Goal: Information Seeking & Learning: Learn about a topic

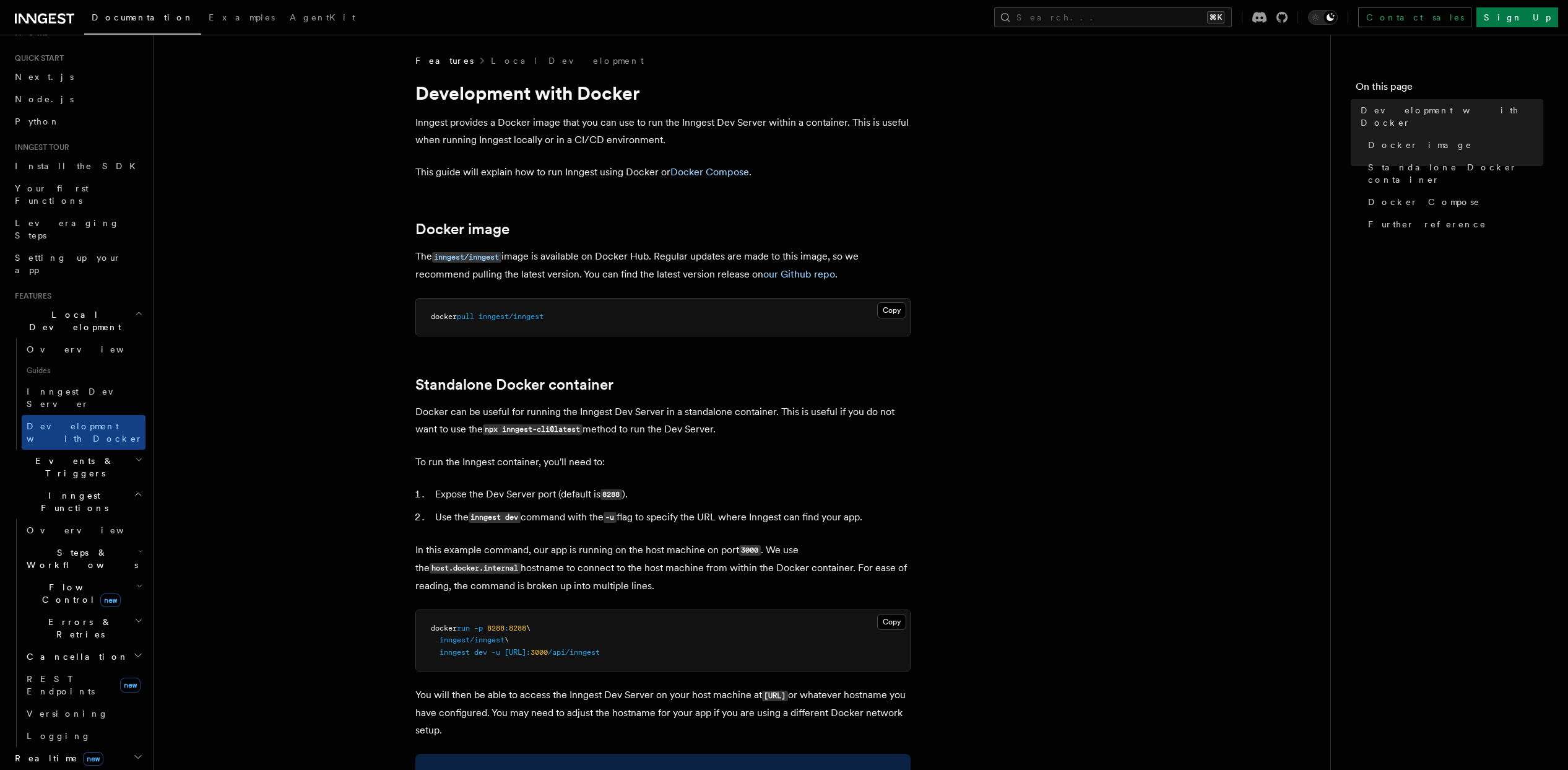
scroll to position [101, 0]
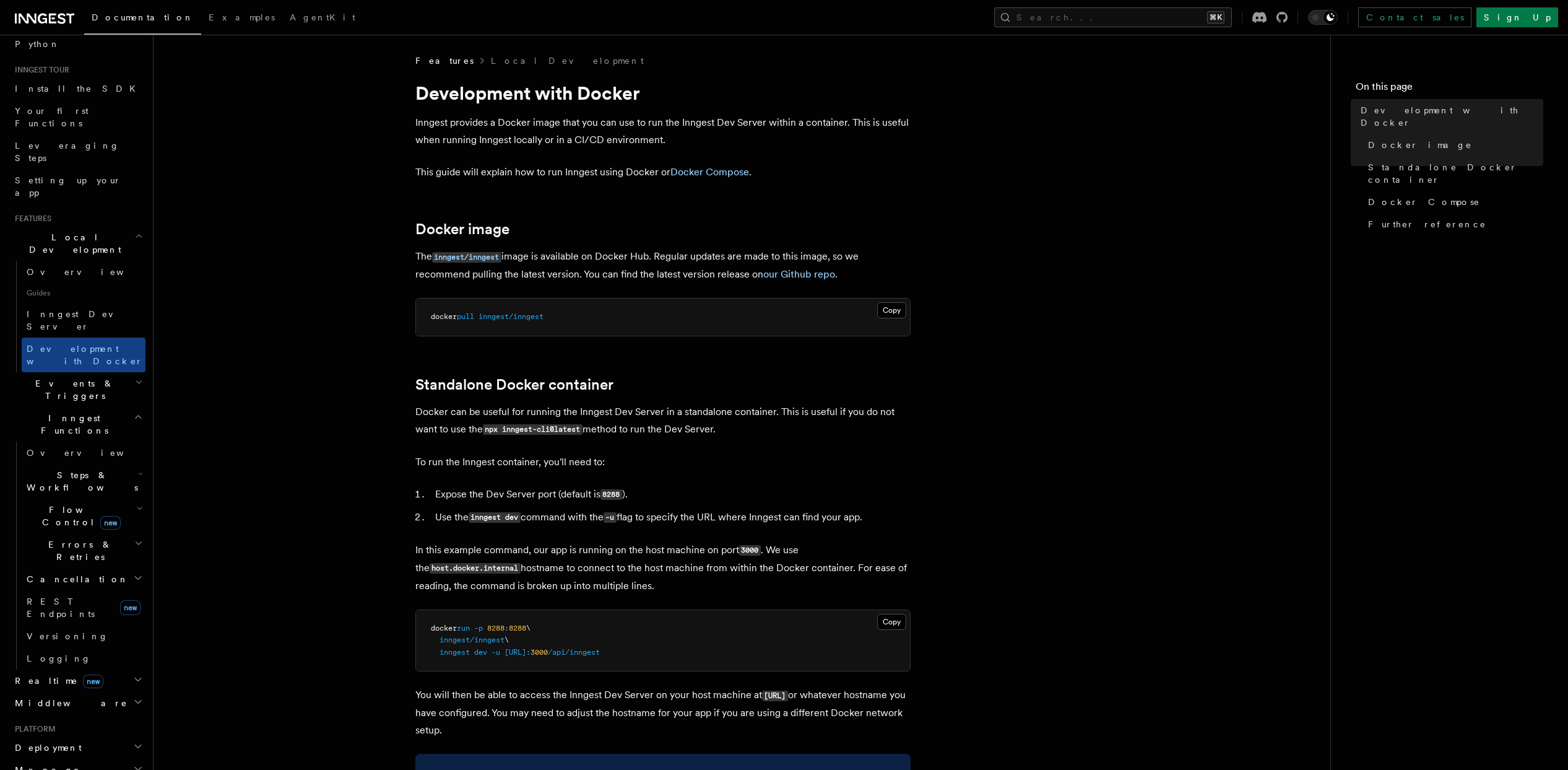
click at [135, 377] on icon "button" at bounding box center [139, 382] width 8 height 10
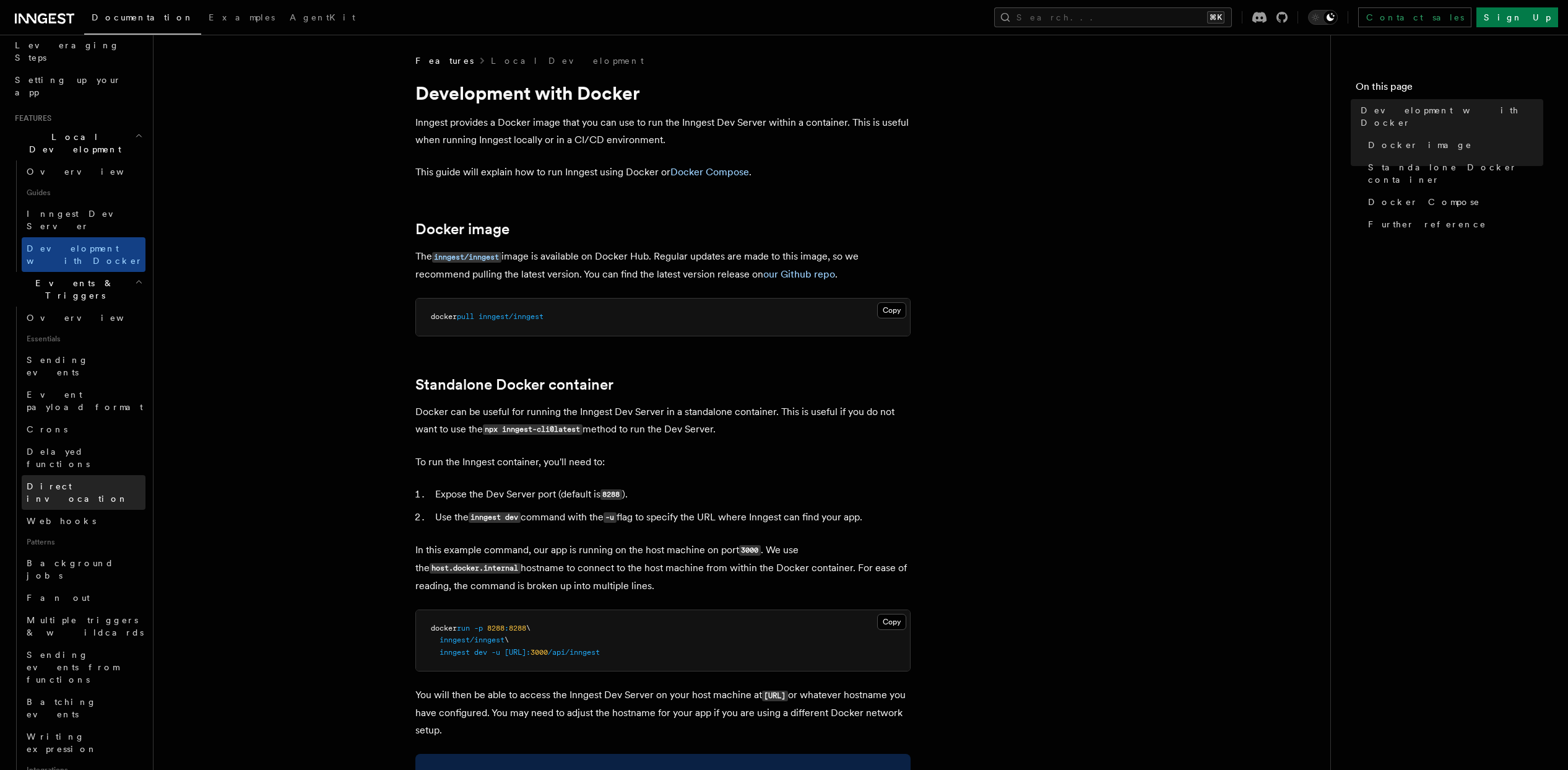
scroll to position [204, 0]
click at [75, 304] on link "Overview" at bounding box center [83, 315] width 124 height 22
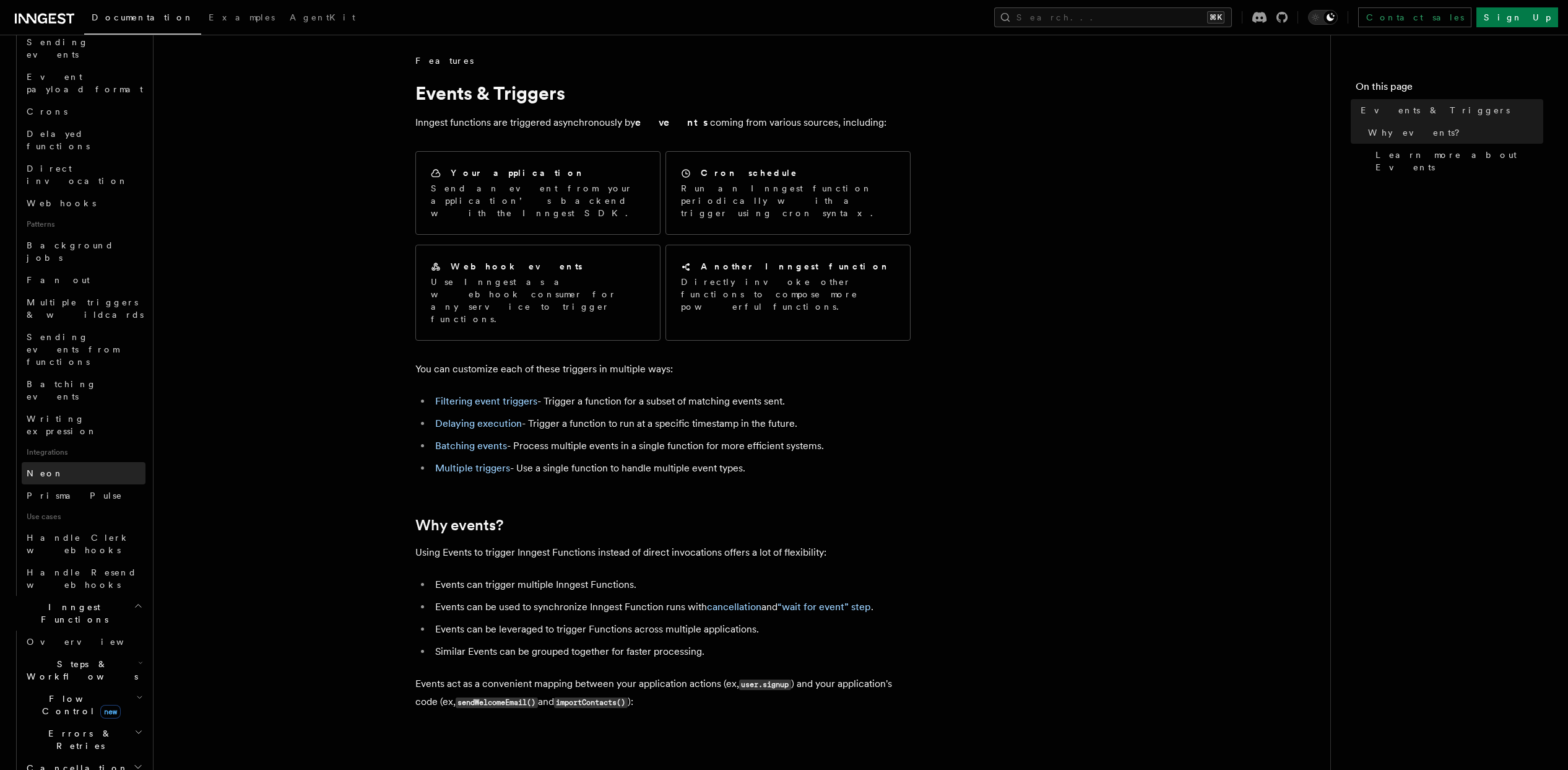
scroll to position [418, 0]
click at [81, 647] on span "Steps & Workflows" at bounding box center [79, 660] width 116 height 25
click at [72, 683] on span "Overview" at bounding box center [102, 688] width 128 height 10
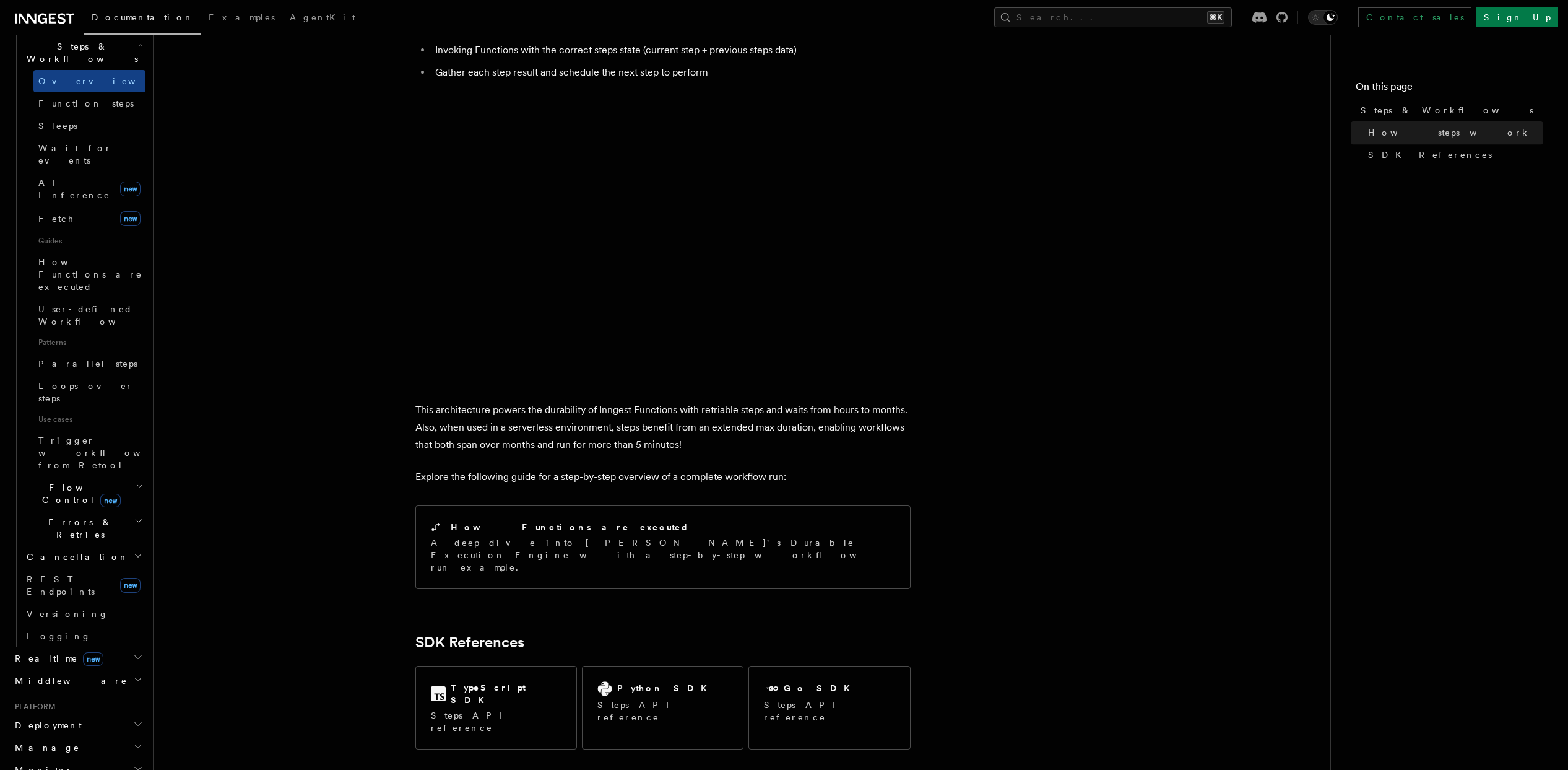
scroll to position [883, 0]
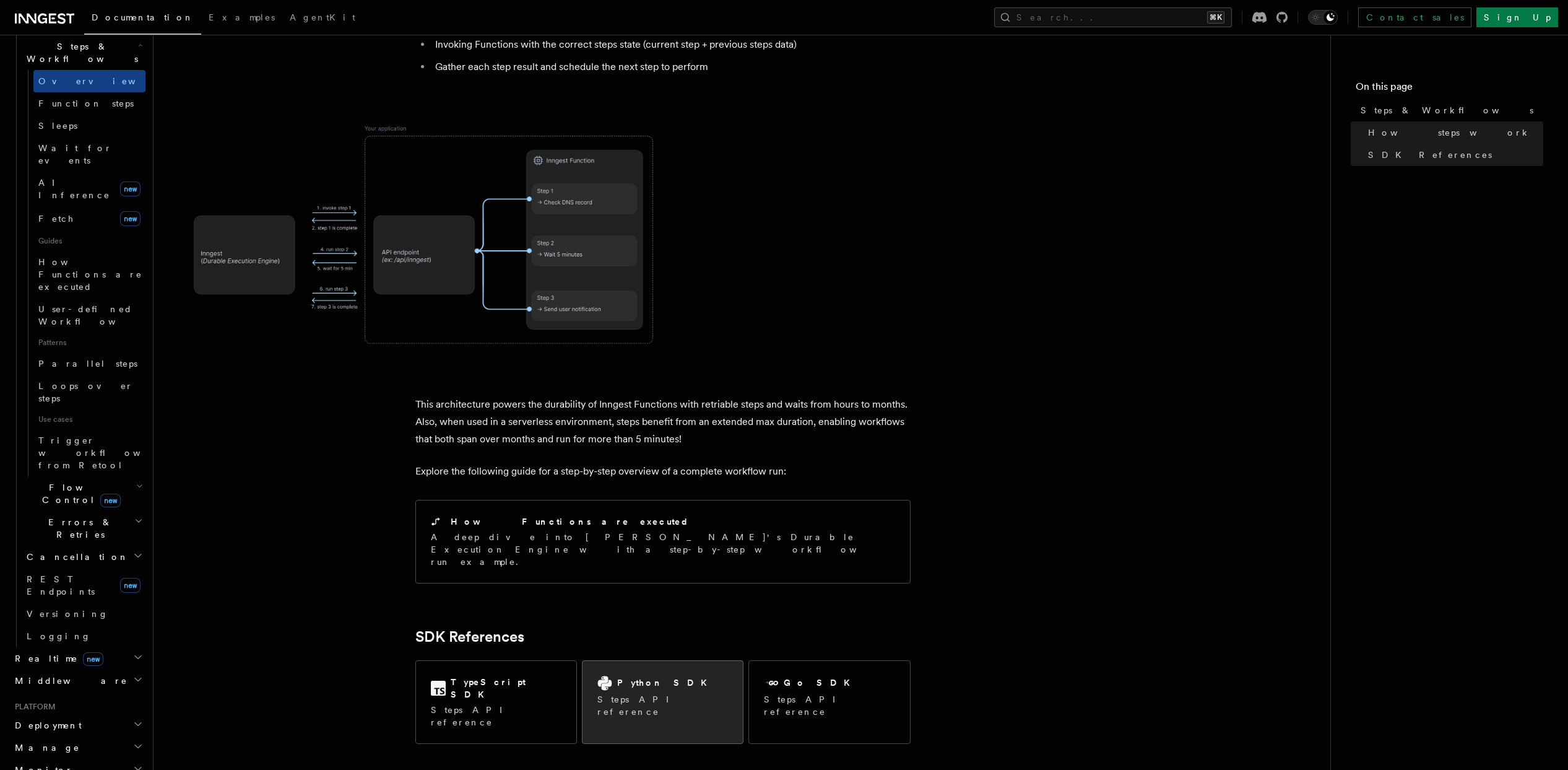
click at [680, 661] on div "Python SDK Steps API reference" at bounding box center [662, 697] width 161 height 72
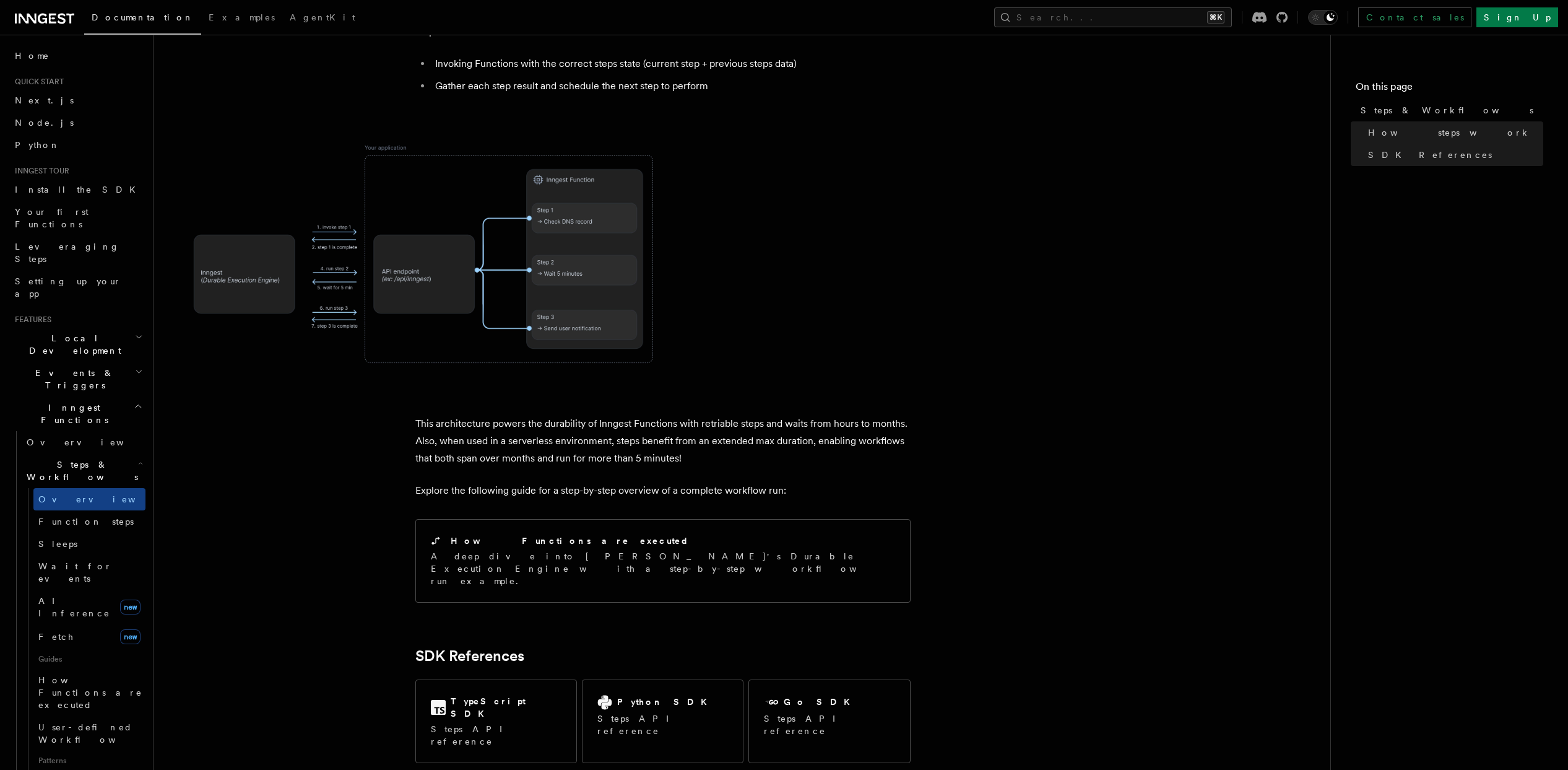
scroll to position [978, 0]
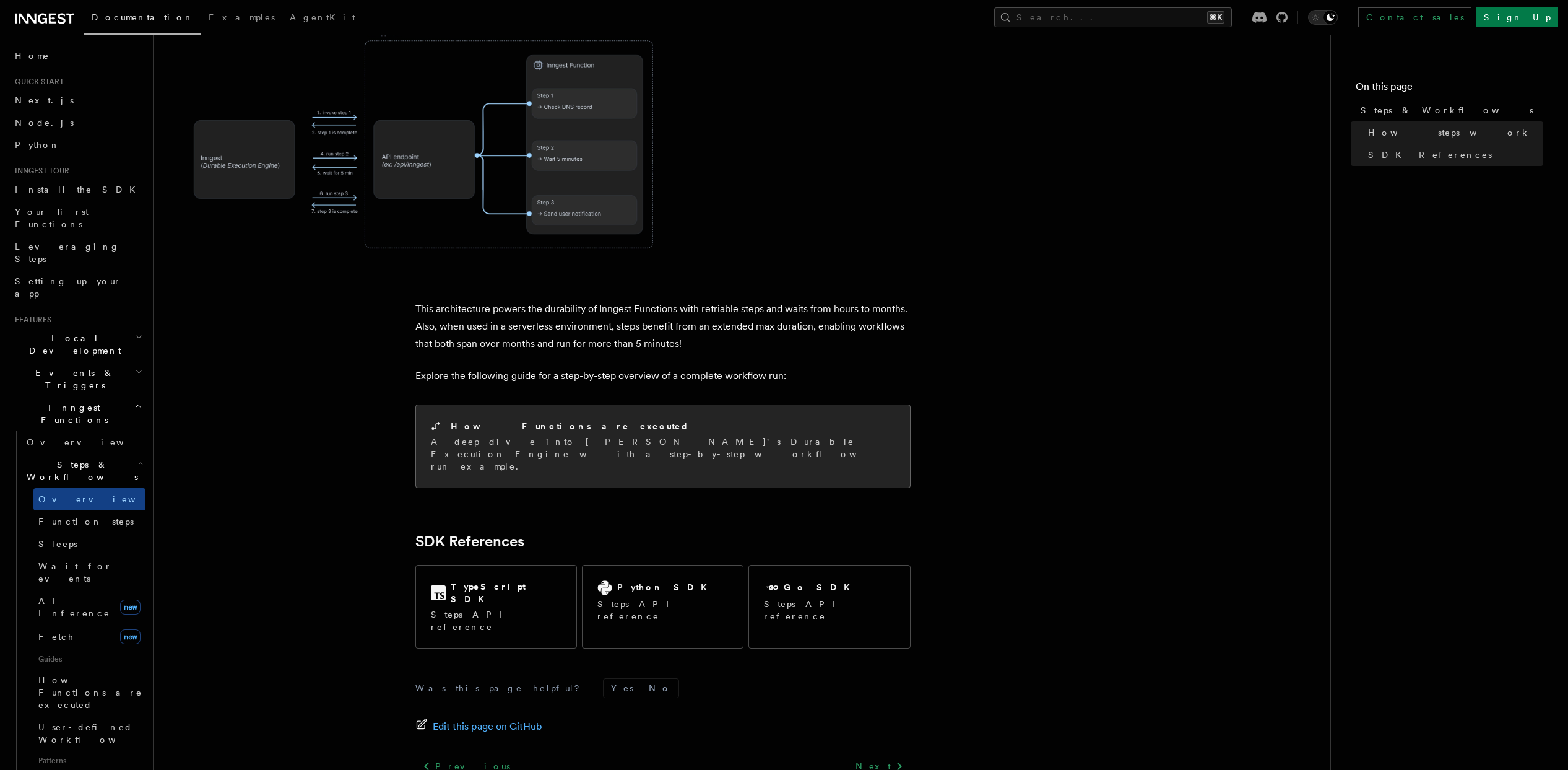
click at [754, 436] on p "A deep dive into [PERSON_NAME]'s Durable Execution Engine with a step-by-step w…" at bounding box center [663, 454] width 464 height 37
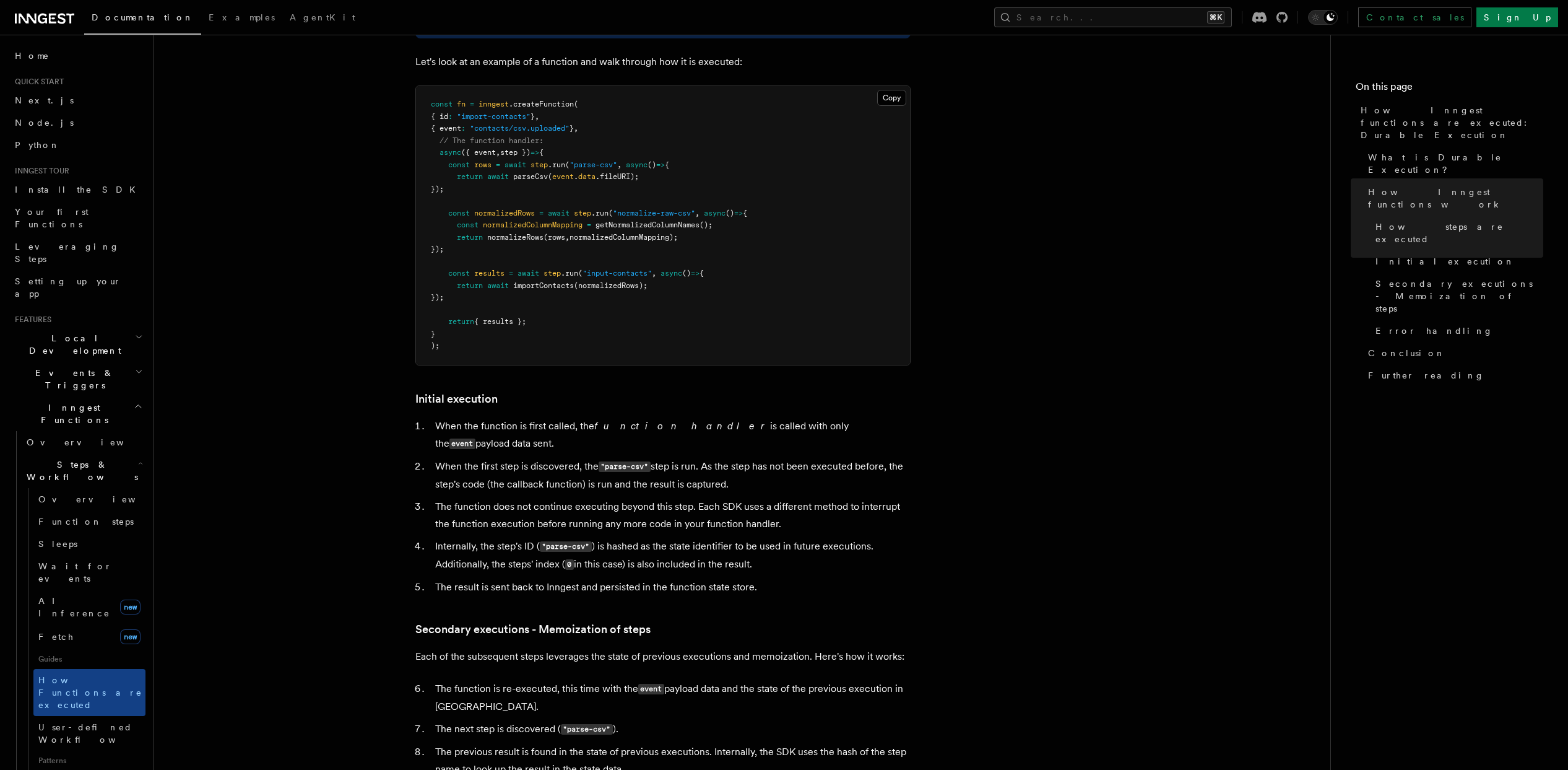
scroll to position [1203, 0]
